Goal: Obtain resource: Download file/media

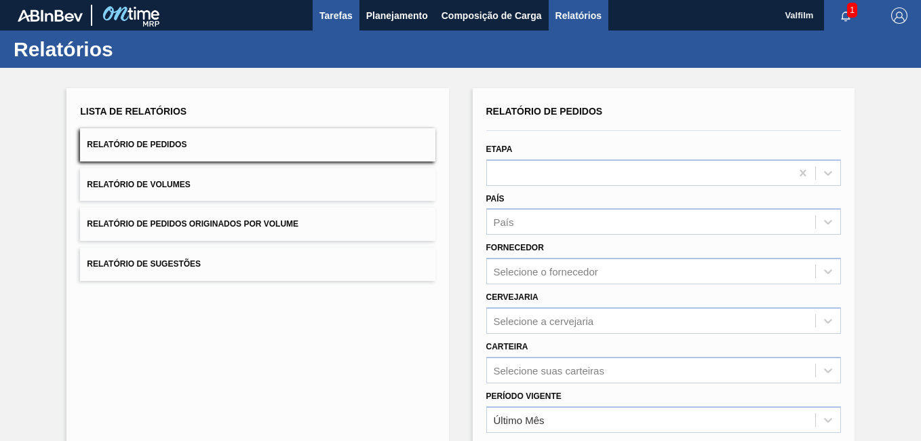
drag, startPoint x: 343, startPoint y: 10, endPoint x: 355, endPoint y: 26, distance: 20.0
click at [343, 10] on span "Tarefas" at bounding box center [335, 15] width 33 height 16
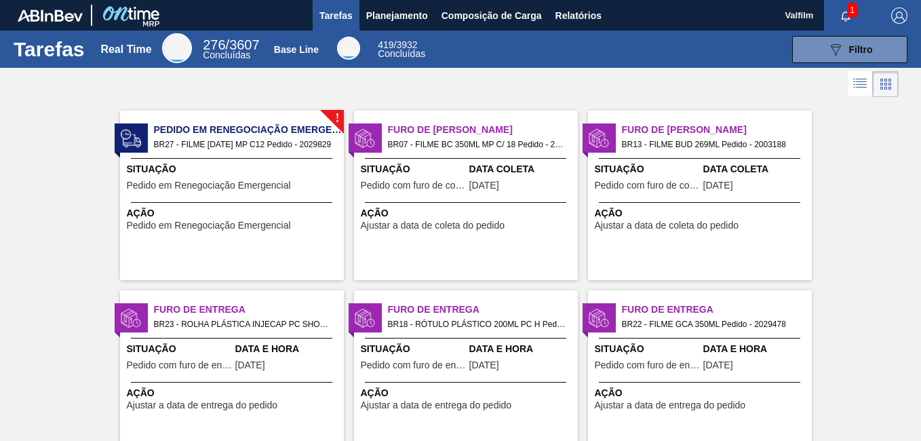
click at [342, 161] on div "! Pedido em Renegociação Emergencial BR27 - FILME BC 473 MP C12 Pedido - 202982…" at bounding box center [232, 196] width 224 height 170
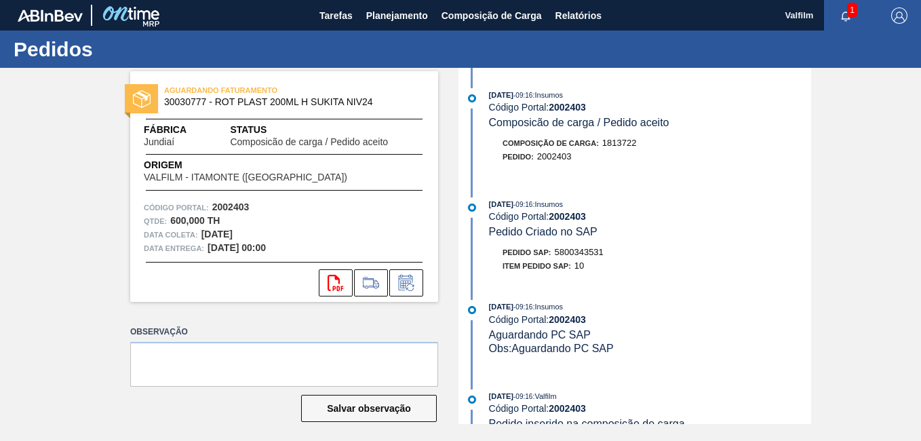
click at [591, 248] on span "5800343531" at bounding box center [579, 252] width 49 height 10
copy span "5800343531"
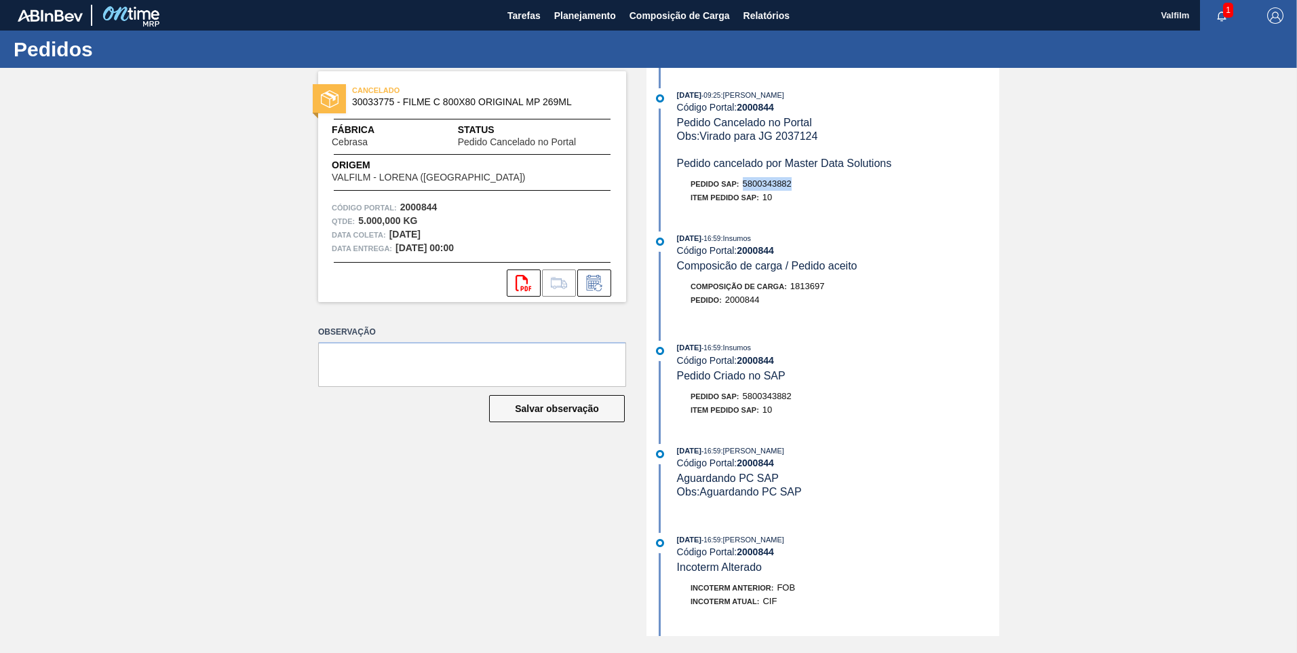
drag, startPoint x: 794, startPoint y: 189, endPoint x: 744, endPoint y: 182, distance: 50.0
click at [744, 182] on div "Pedido SAP: 5800343882" at bounding box center [838, 184] width 322 height 14
click at [756, 108] on strong "2000844" at bounding box center [755, 107] width 37 height 11
copy strong "2000844"
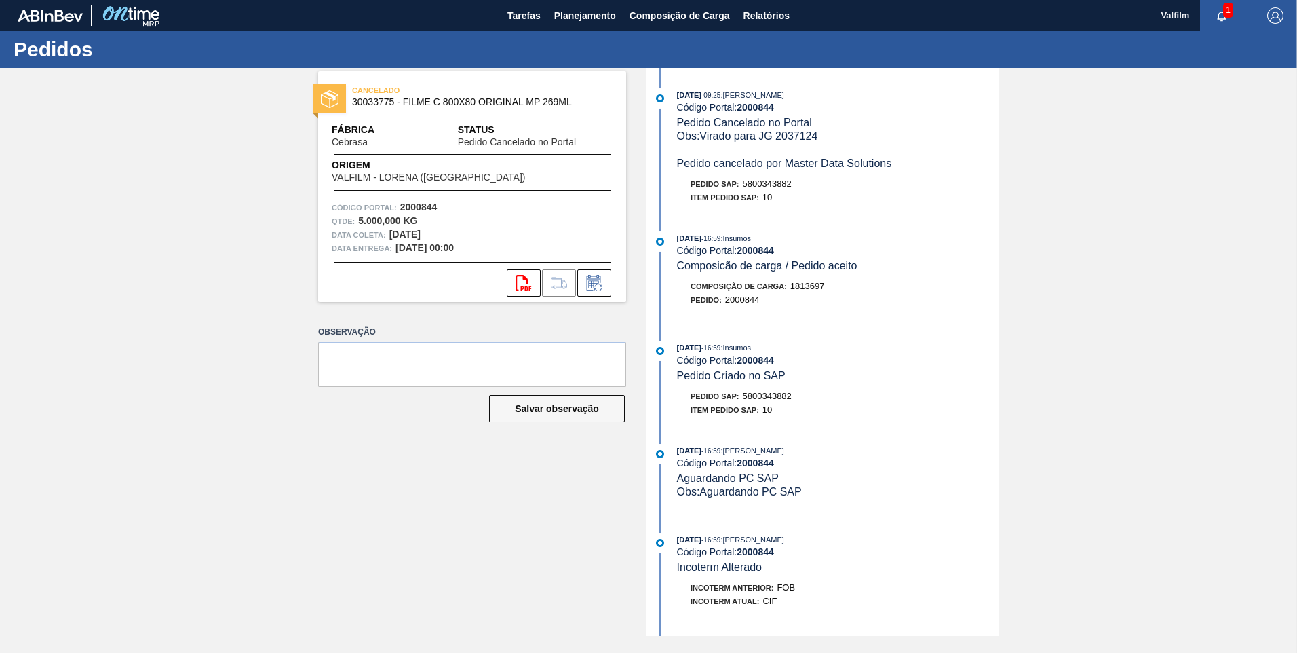
click at [1206, 383] on div "CANCELADO 30033775 - FILME C 800X80 ORIGINAL MP 269ML Fábrica Cebrasa Status Pe…" at bounding box center [648, 352] width 1297 height 568
drag, startPoint x: 1234, startPoint y: 151, endPoint x: 1221, endPoint y: 24, distance: 126.8
click at [1234, 151] on div "CANCELADO 30033775 - FILME C 800X80 ORIGINAL MP 269ML Fábrica Cebrasa Status Pe…" at bounding box center [648, 352] width 1297 height 568
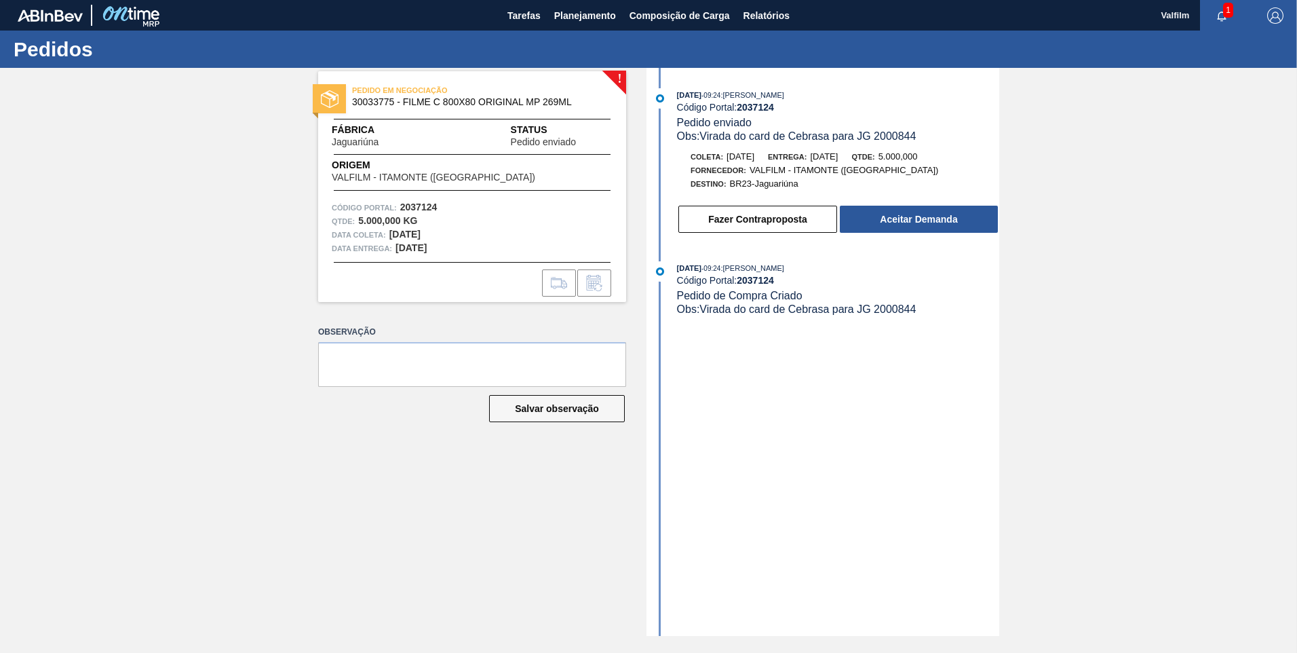
click at [910, 494] on div "23/09/2025 - 09:24 : YASMIM FERREIRA DA SILVA Código Portal: 2037124 Pedido env…" at bounding box center [824, 352] width 349 height 568
click at [902, 134] on span "Obs: Virada do card de Cebrasa para JG 2000844" at bounding box center [796, 136] width 239 height 12
copy span "2000844"
click at [948, 224] on button "Aceitar Demanda" at bounding box center [919, 219] width 158 height 27
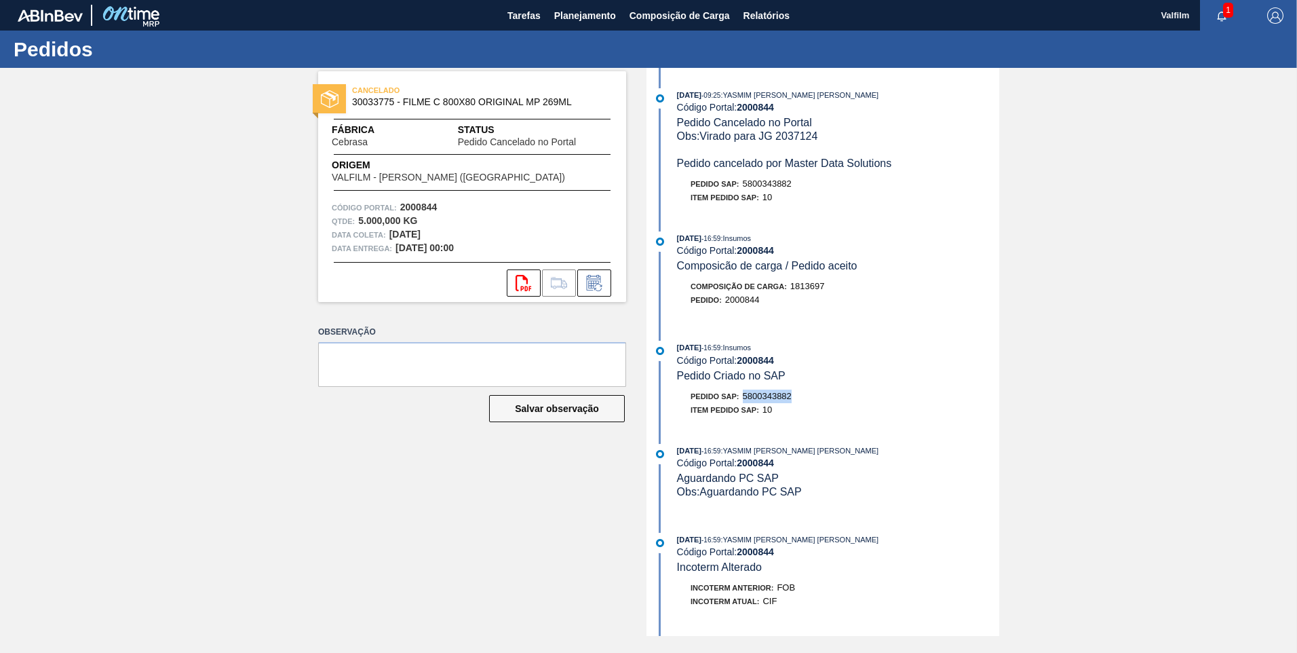
drag, startPoint x: 794, startPoint y: 399, endPoint x: 743, endPoint y: 400, distance: 50.2
click at [743, 400] on div "Pedido SAP: 5800343882" at bounding box center [838, 396] width 322 height 14
copy span "5800343882"
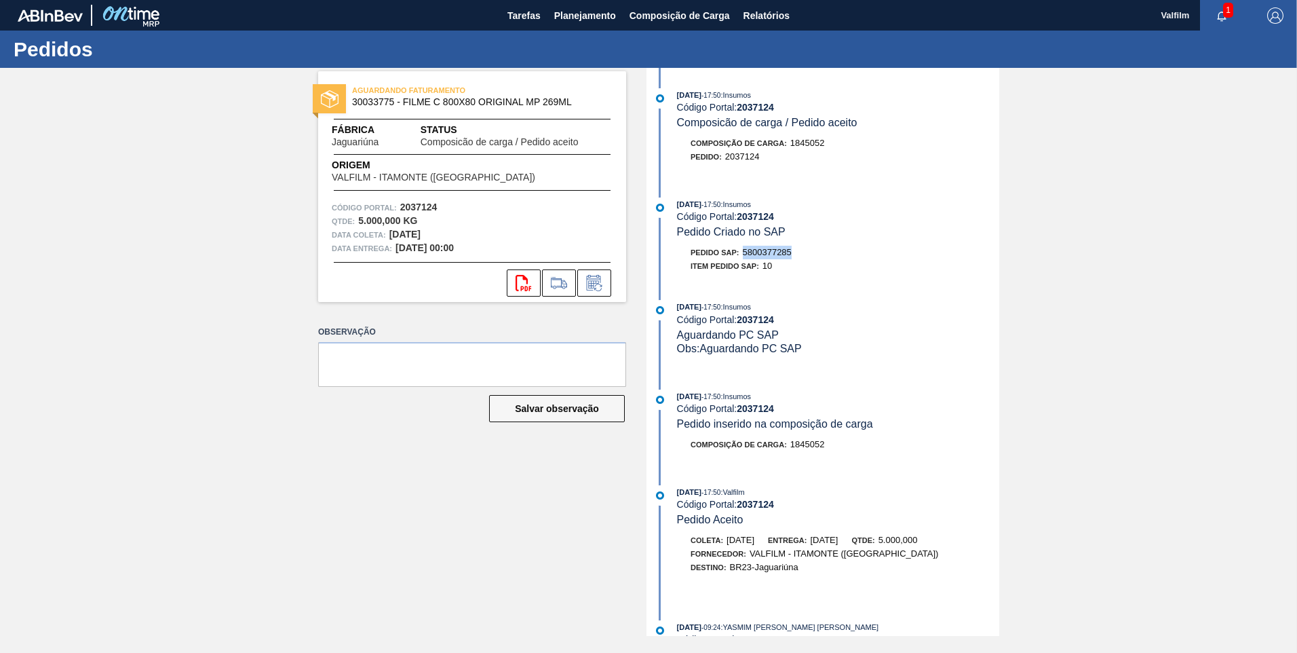
drag, startPoint x: 804, startPoint y: 246, endPoint x: 745, endPoint y: 250, distance: 59.2
click at [745, 250] on div "Pedido SAP: 5800377285" at bounding box center [838, 253] width 322 height 14
copy span "5800377285"
click at [794, 14] on button "Relatórios" at bounding box center [767, 15] width 60 height 31
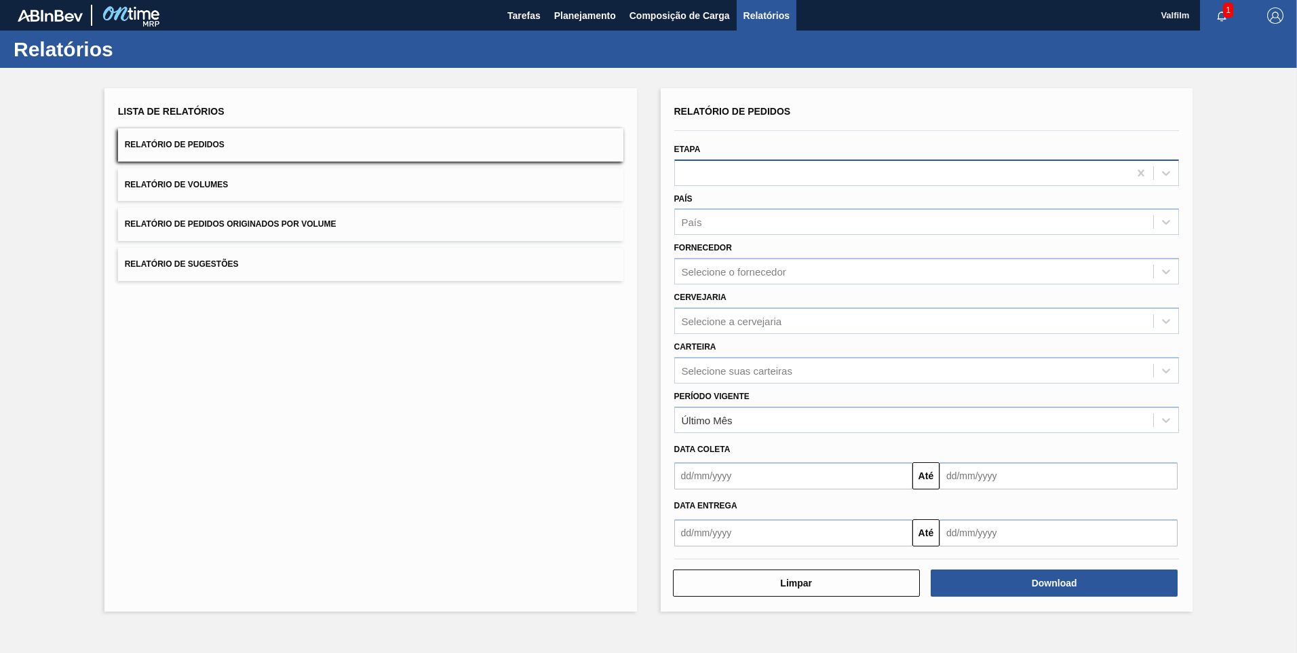
drag, startPoint x: 760, startPoint y: 201, endPoint x: 758, endPoint y: 179, distance: 22.5
click at [760, 201] on div "País País" at bounding box center [926, 212] width 505 height 46
click at [758, 179] on div at bounding box center [902, 173] width 454 height 20
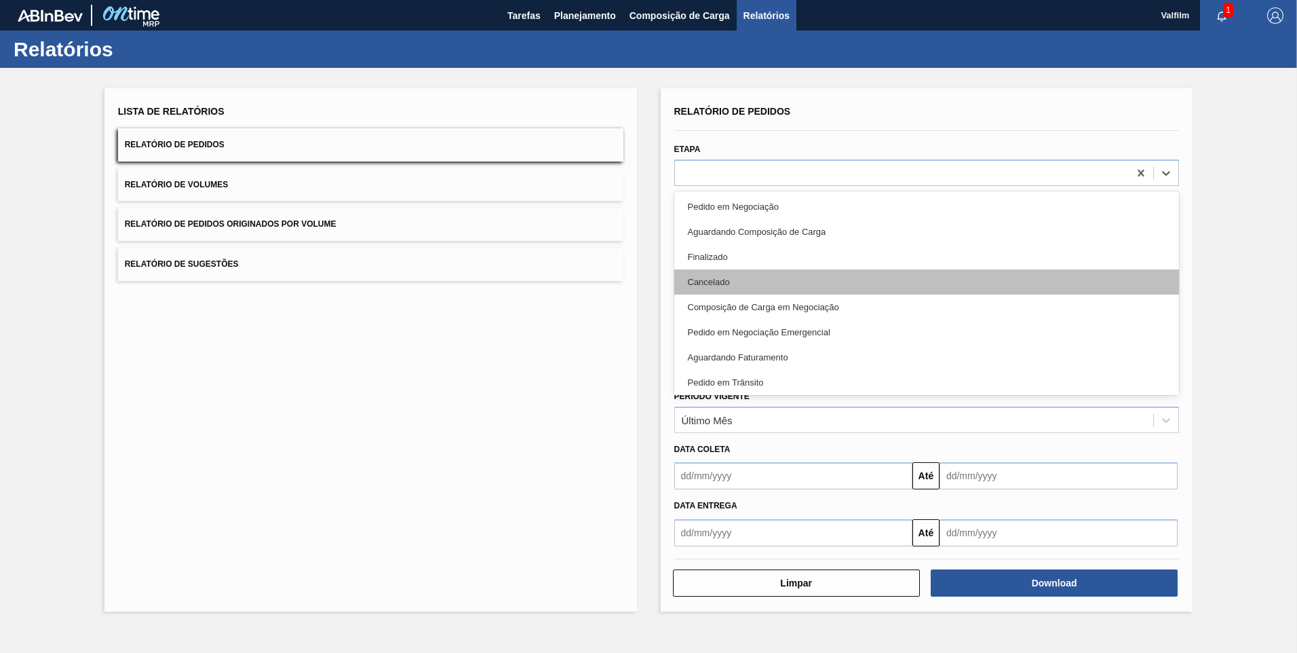
click at [769, 269] on div "Cancelado" at bounding box center [926, 281] width 505 height 25
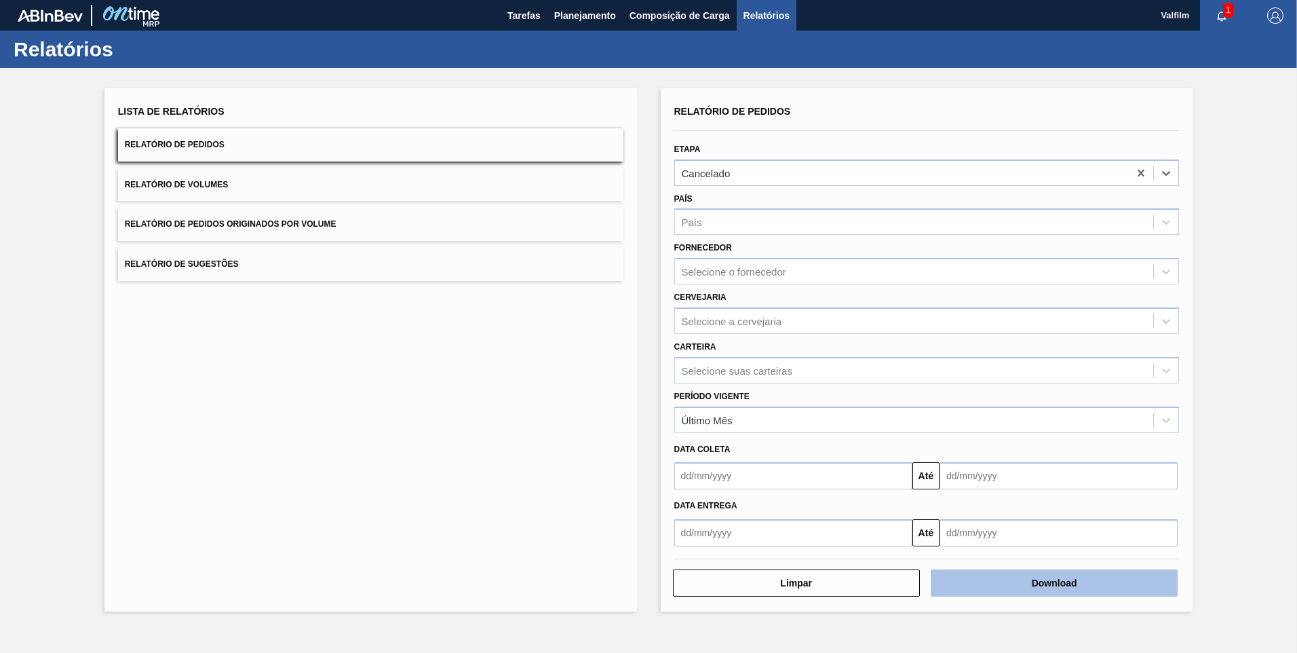
click at [1075, 582] on button "Download" at bounding box center [1054, 582] width 247 height 27
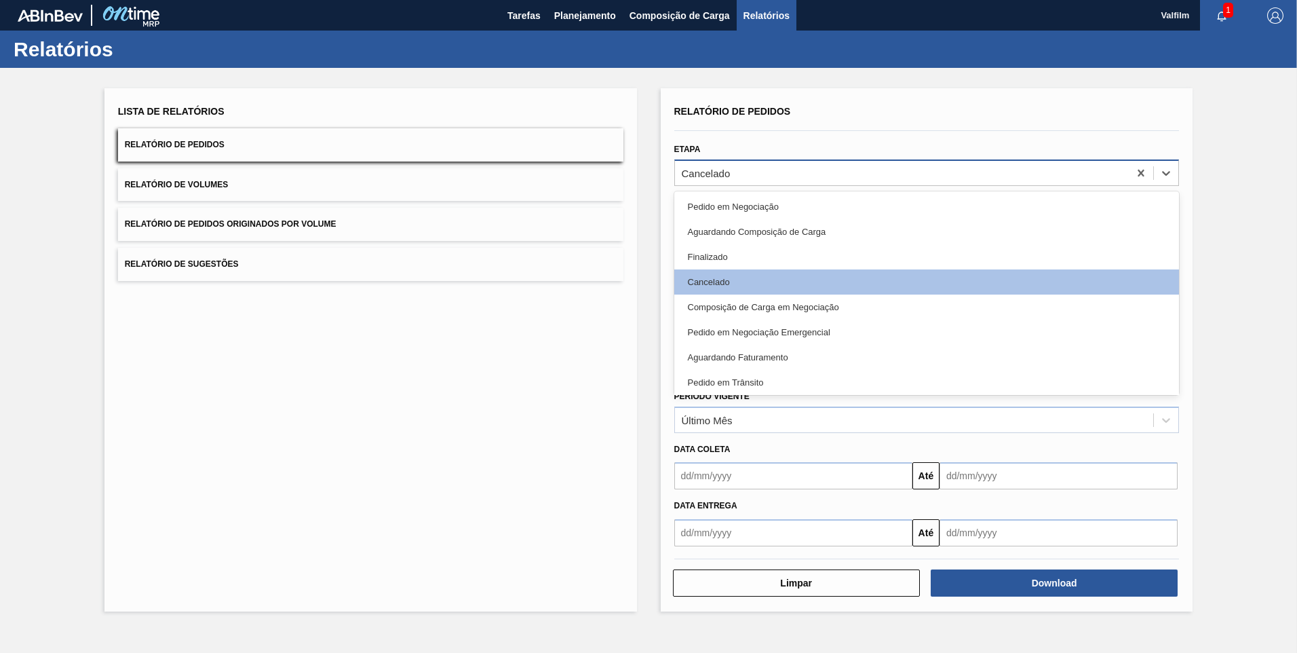
click at [772, 184] on div "Cancelado" at bounding box center [926, 172] width 505 height 26
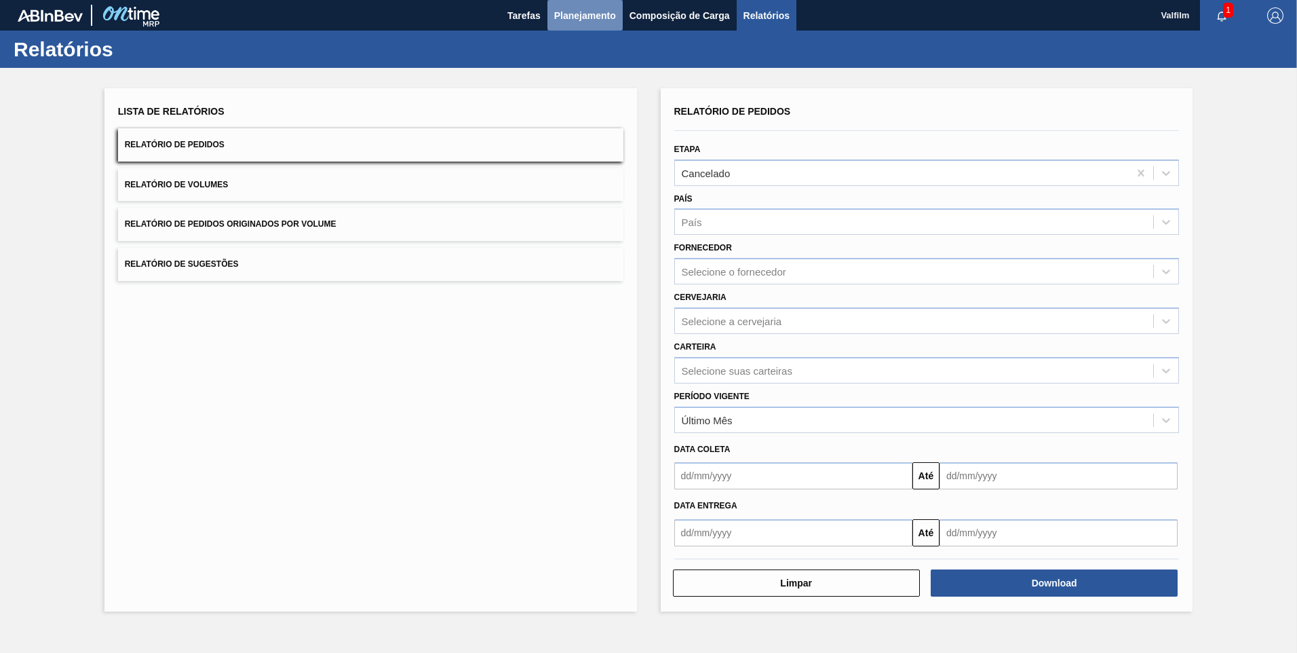
click at [596, 22] on span "Planejamento" at bounding box center [585, 15] width 62 height 16
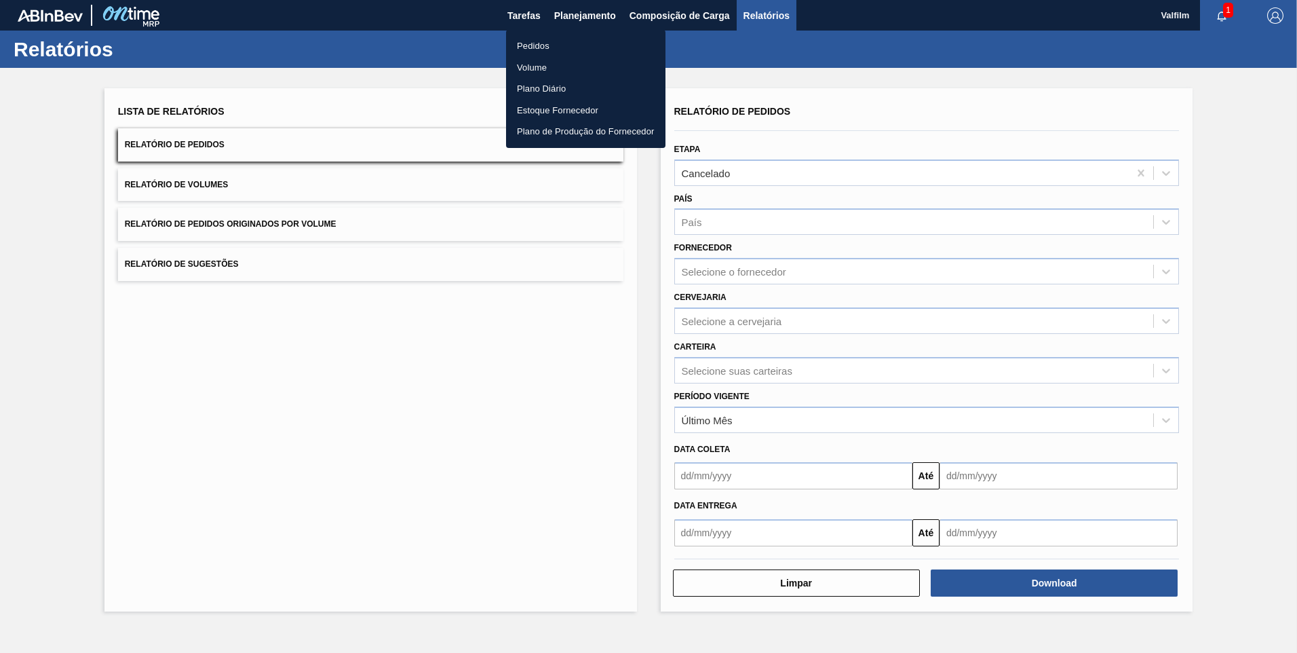
click at [579, 52] on li "Pedidos" at bounding box center [585, 46] width 159 height 22
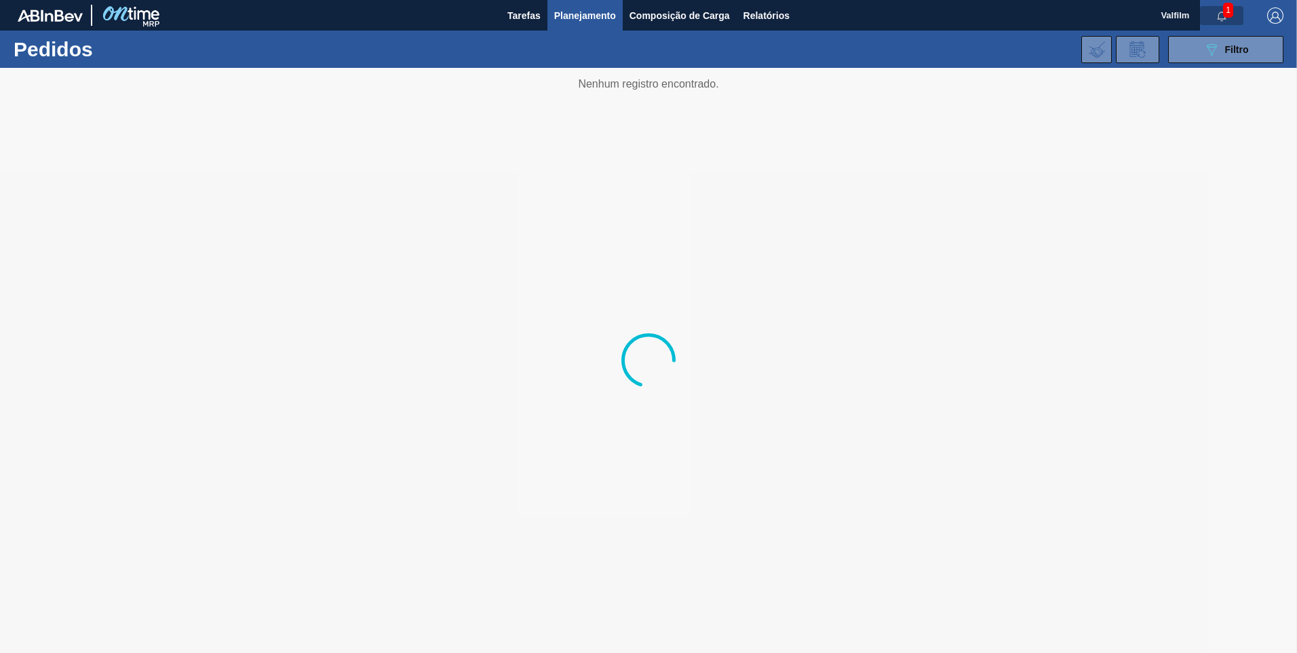
click at [1209, 24] on button "button" at bounding box center [1221, 15] width 43 height 19
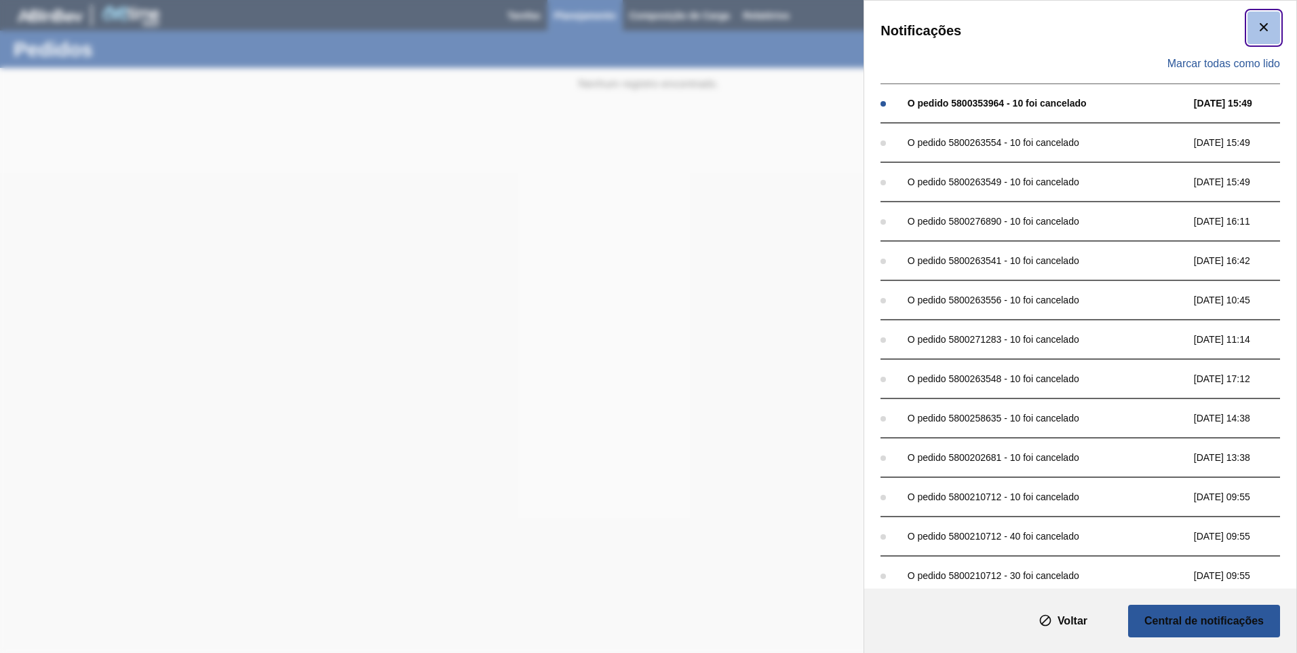
click at [1256, 26] on icon "botão de ícone" at bounding box center [1264, 27] width 16 height 16
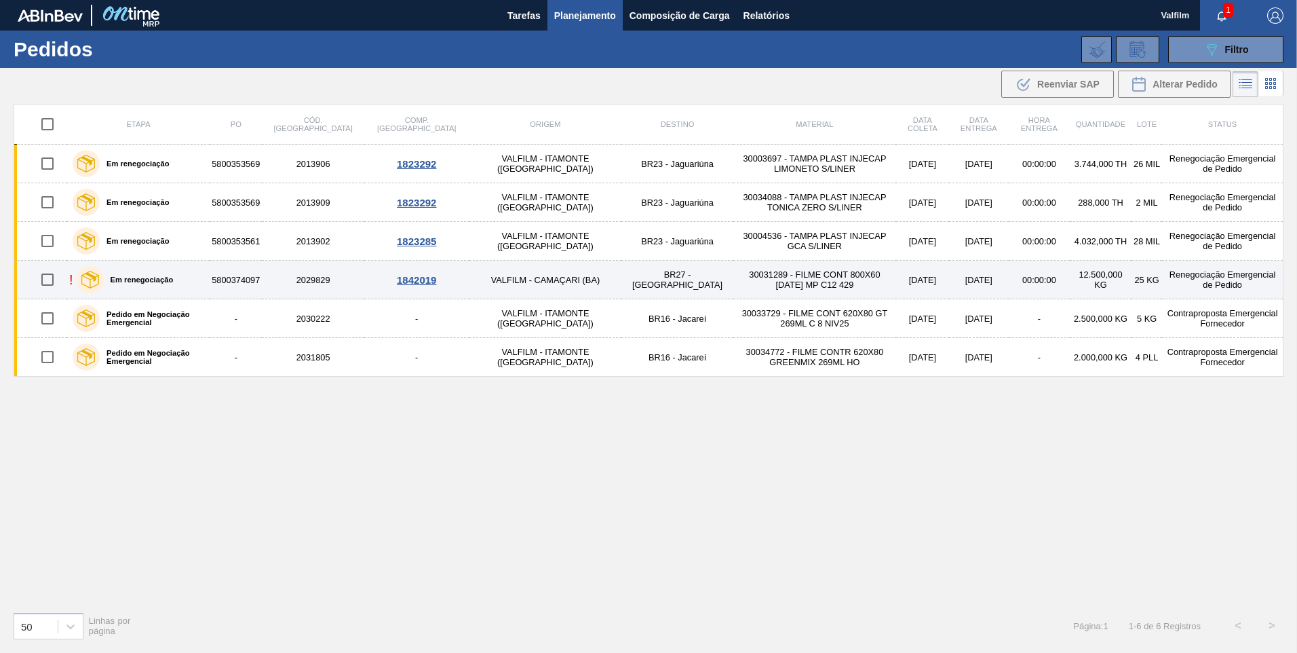
click at [125, 278] on label "Em renegociação" at bounding box center [139, 279] width 70 height 8
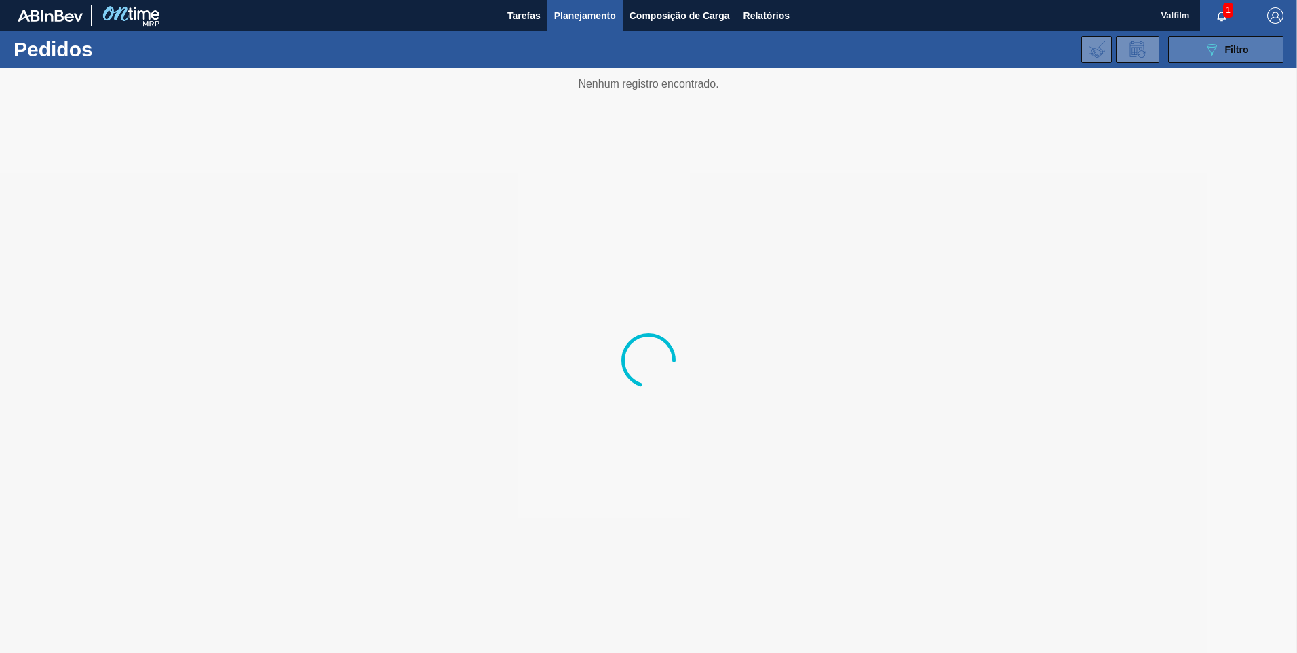
click at [1235, 58] on button "089F7B8B-B2A5-4AFE-B5C0-19BA573D28AC Filtro" at bounding box center [1225, 49] width 115 height 27
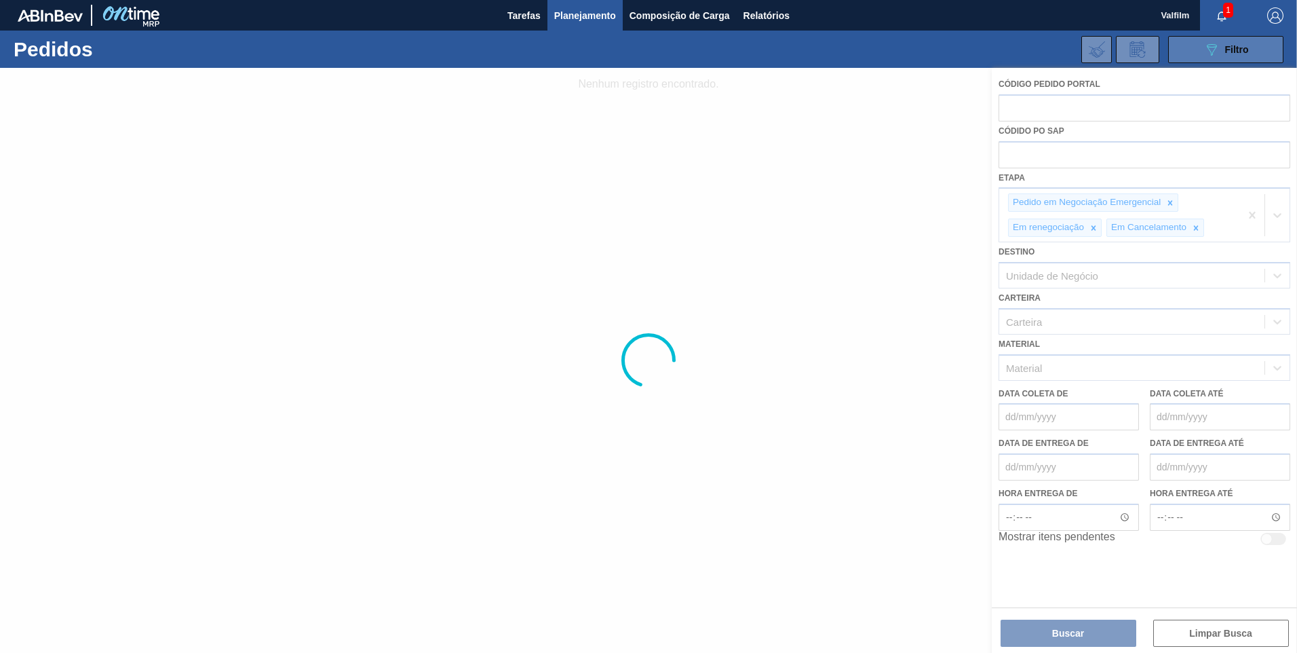
click at [1235, 58] on button "089F7B8B-B2A5-4AFE-B5C0-19BA573D28AC Filtro" at bounding box center [1225, 49] width 115 height 27
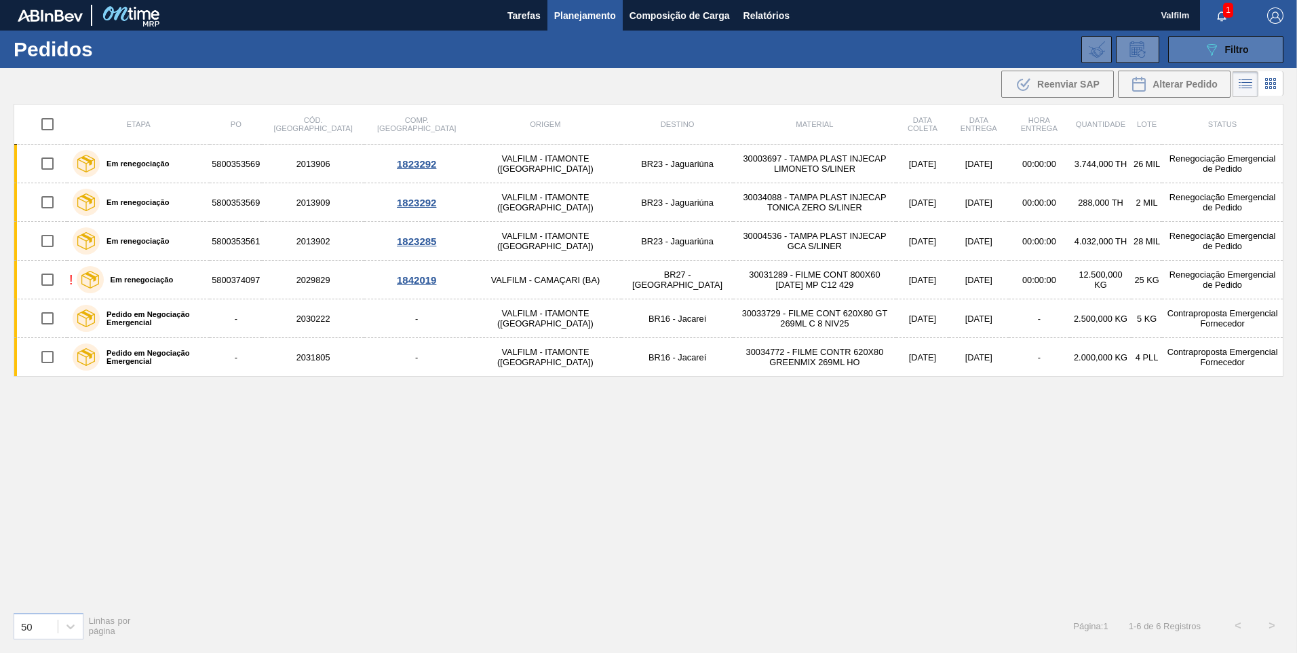
click at [1204, 49] on icon "089F7B8B-B2A5-4AFE-B5C0-19BA573D28AC" at bounding box center [1211, 49] width 16 height 16
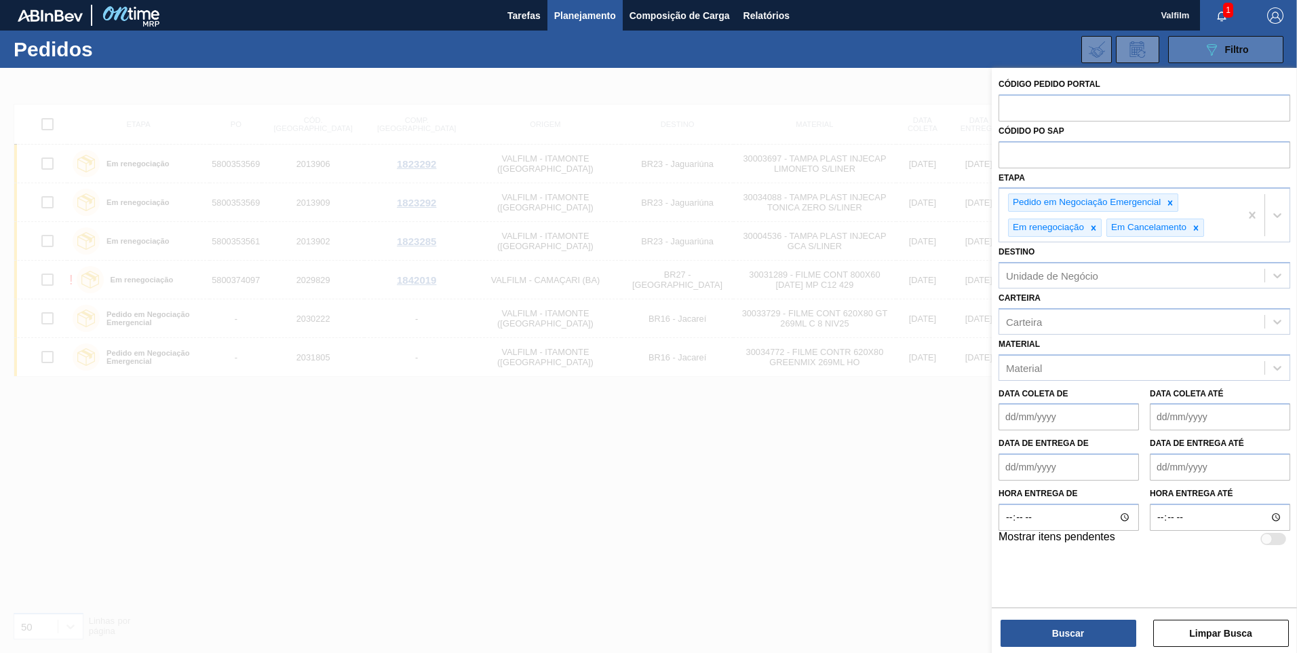
click at [1204, 49] on icon "089F7B8B-B2A5-4AFE-B5C0-19BA573D28AC" at bounding box center [1211, 49] width 16 height 16
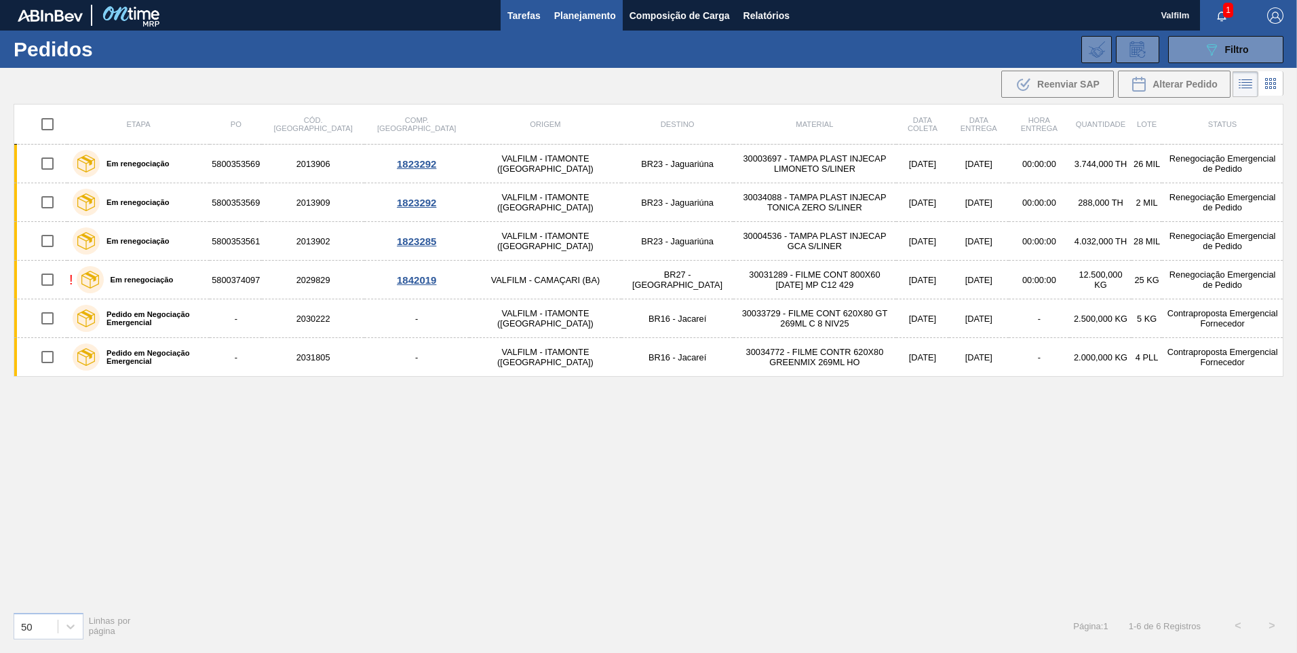
click at [533, 14] on span "Tarefas" at bounding box center [523, 15] width 33 height 16
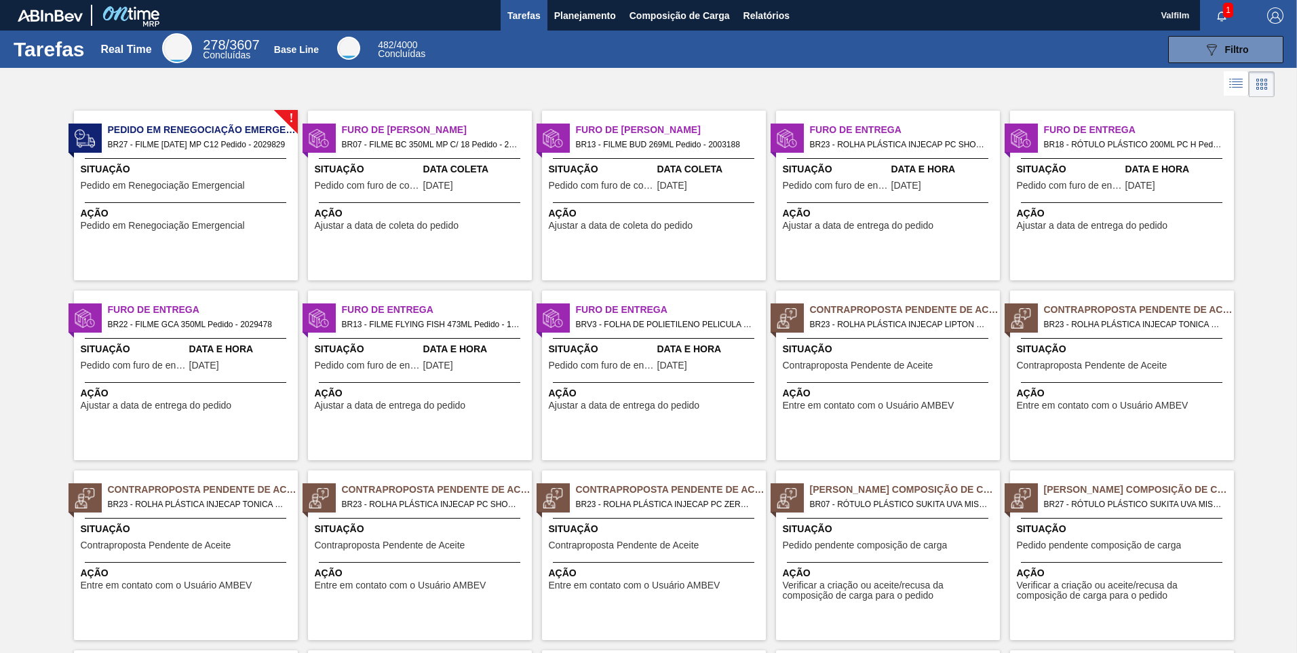
drag, startPoint x: 1236, startPoint y: 81, endPoint x: 1226, endPoint y: 79, distance: 9.7
click at [1236, 81] on icon at bounding box center [1236, 83] width 16 height 16
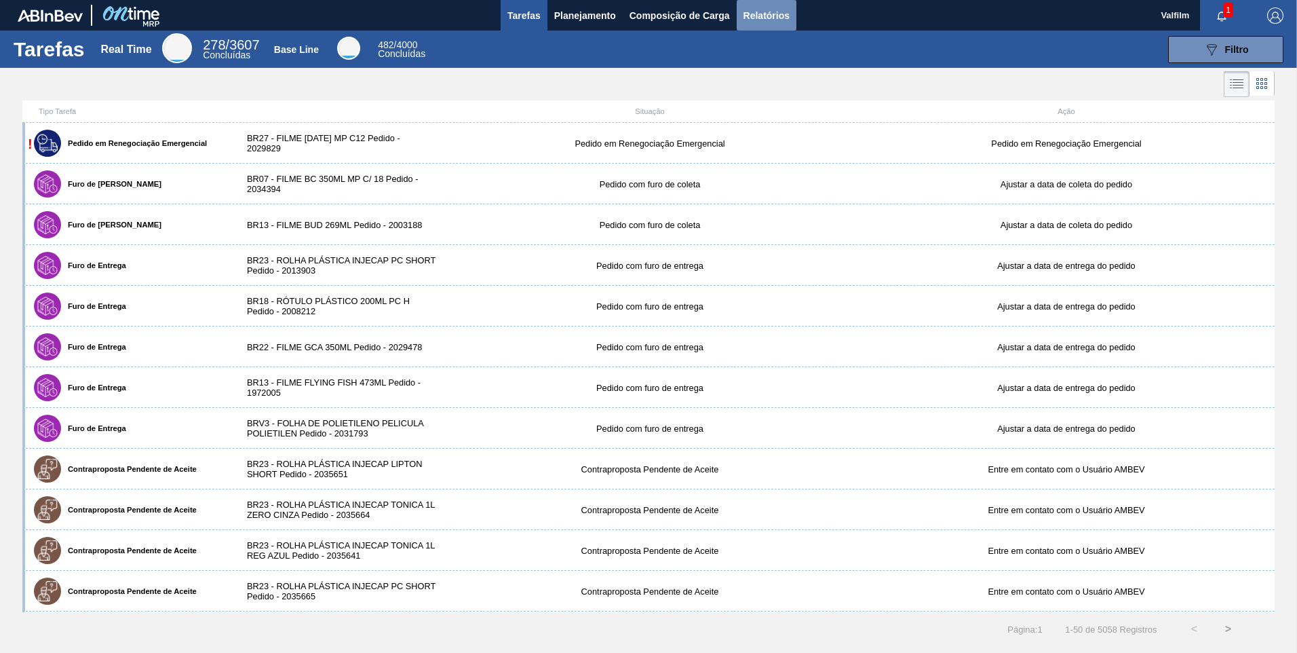
click at [759, 12] on span "Relatórios" at bounding box center [766, 15] width 46 height 16
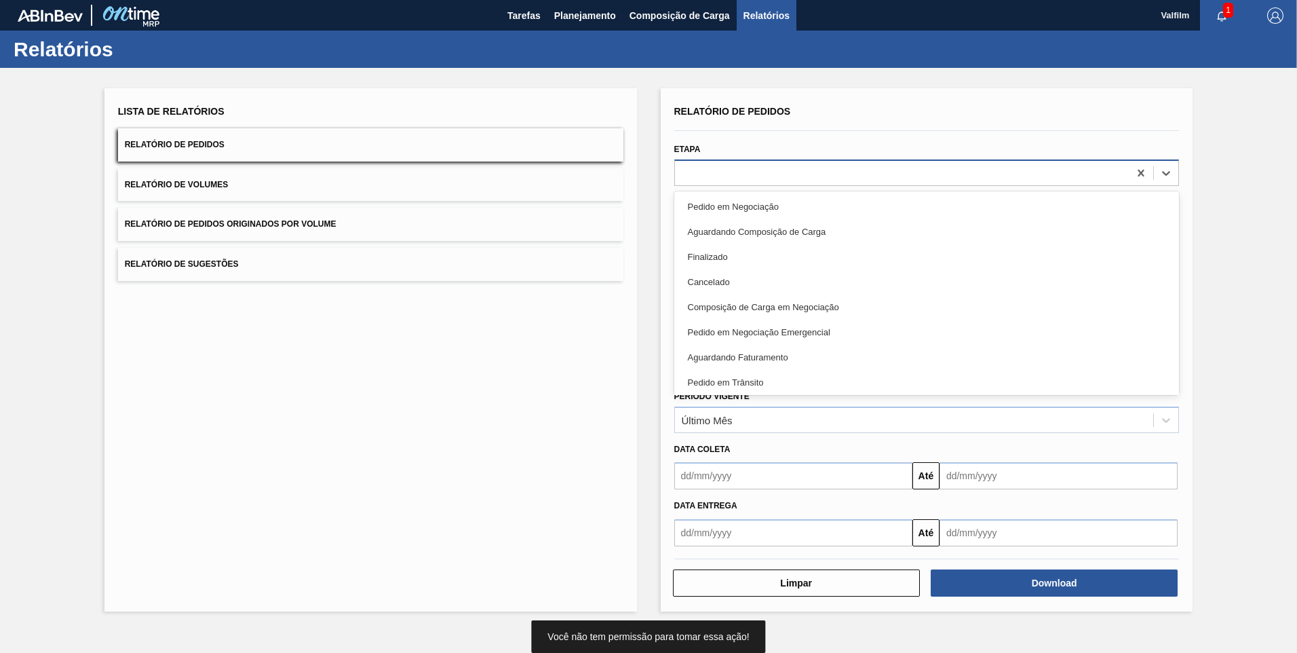
click at [799, 171] on div at bounding box center [902, 173] width 454 height 20
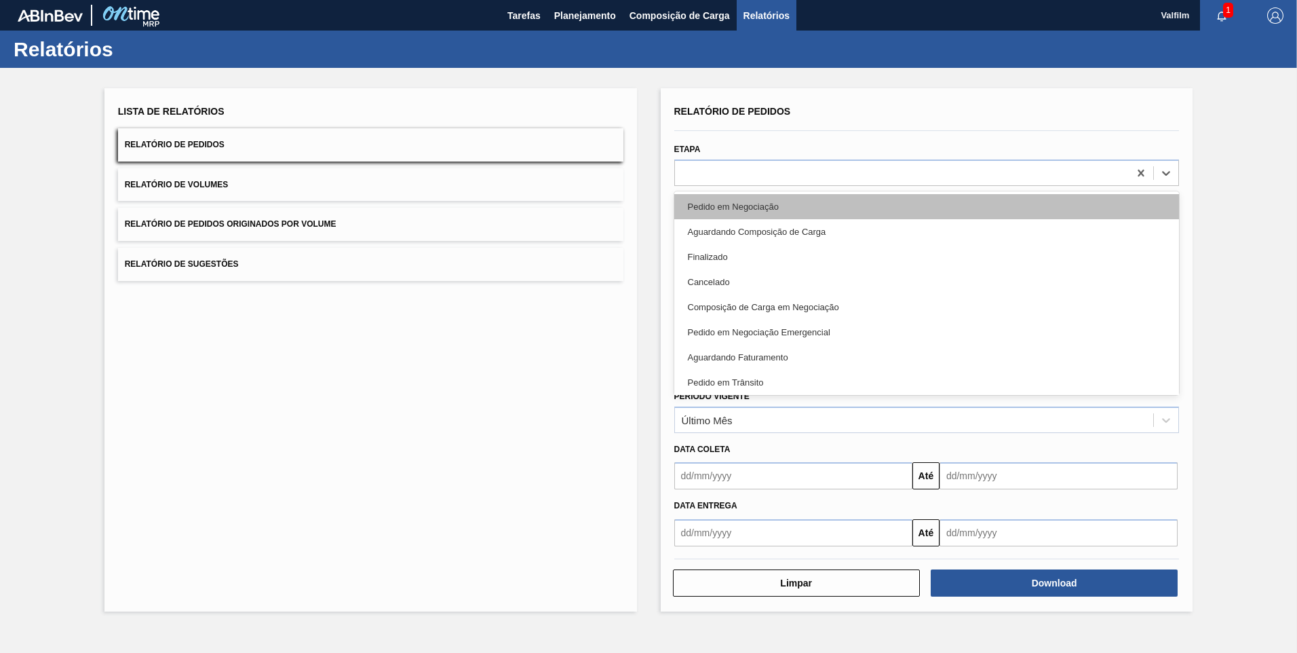
click at [789, 208] on div "Pedido em Negociação" at bounding box center [926, 206] width 505 height 25
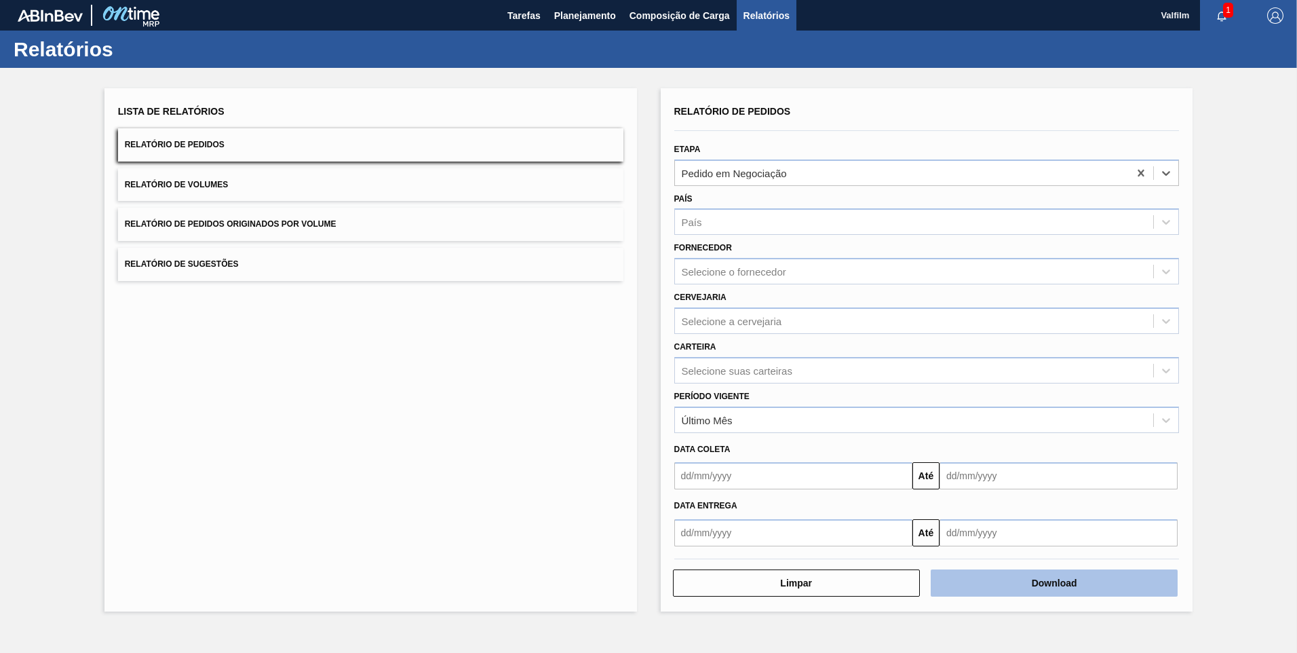
click at [1032, 586] on button "Download" at bounding box center [1054, 582] width 247 height 27
